Goal: Information Seeking & Learning: Check status

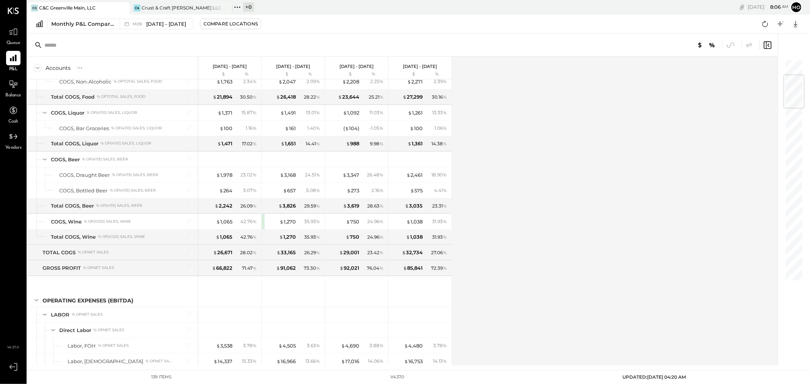
scroll to position [129, 0]
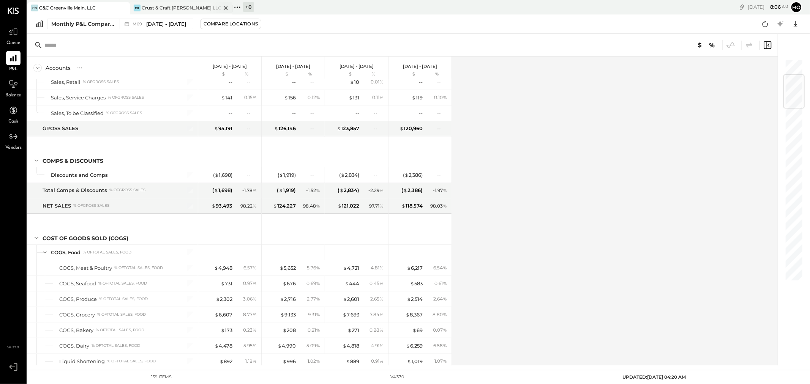
click at [194, 6] on div "Crust & Craft [PERSON_NAME] LLC" at bounding box center [181, 8] width 79 height 6
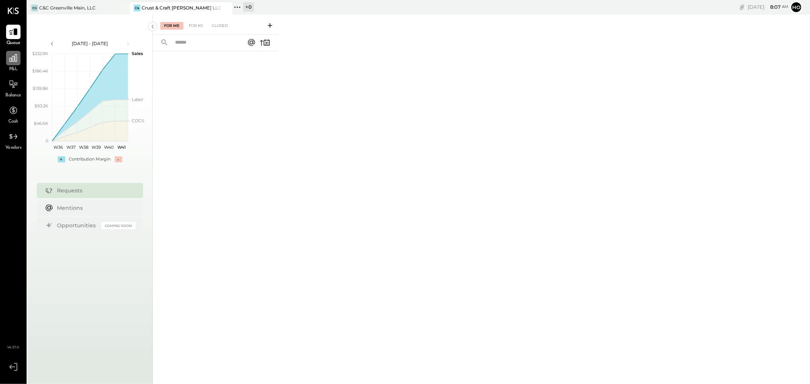
click at [14, 62] on icon at bounding box center [13, 58] width 8 height 8
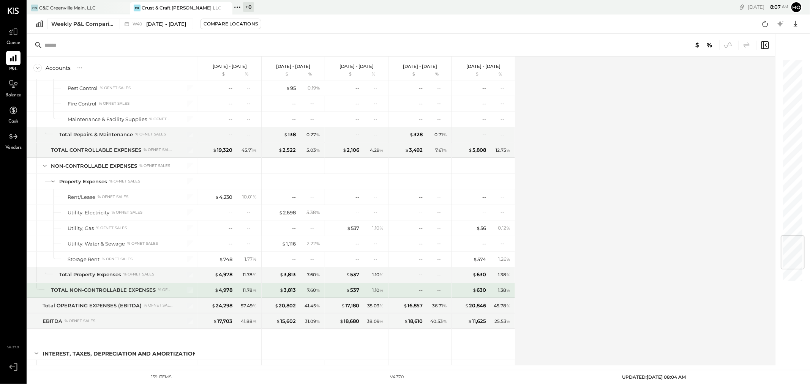
scroll to position [1579, 0]
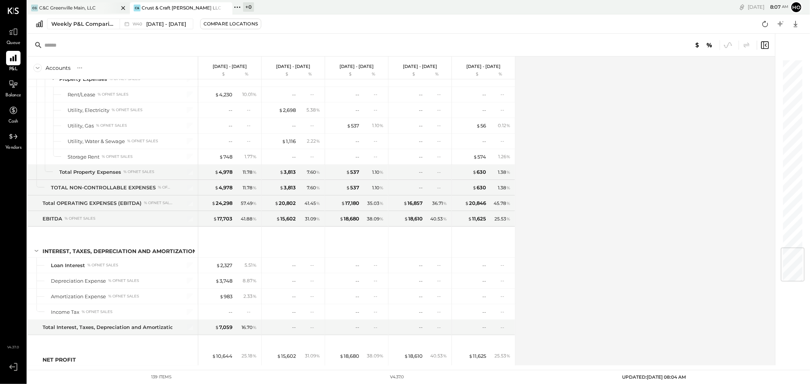
click at [68, 6] on div "C&C Greenville Main, LLC" at bounding box center [67, 8] width 57 height 6
